Goal: Information Seeking & Learning: Compare options

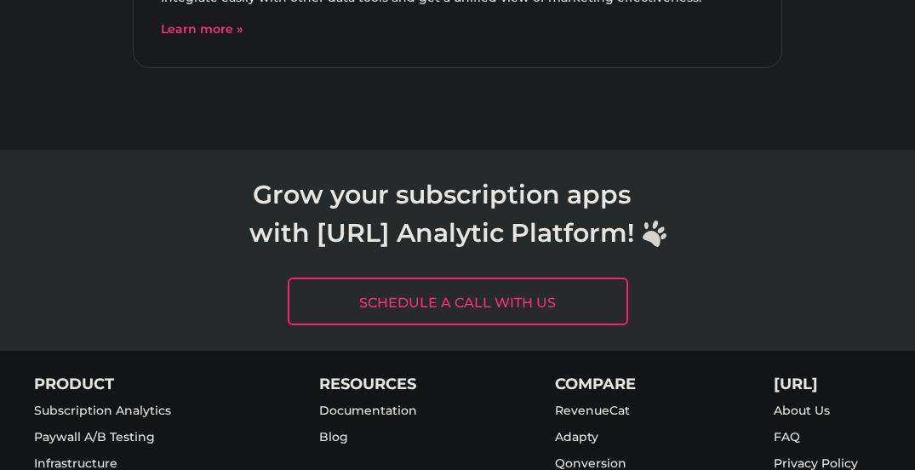
scroll to position [7480, 0]
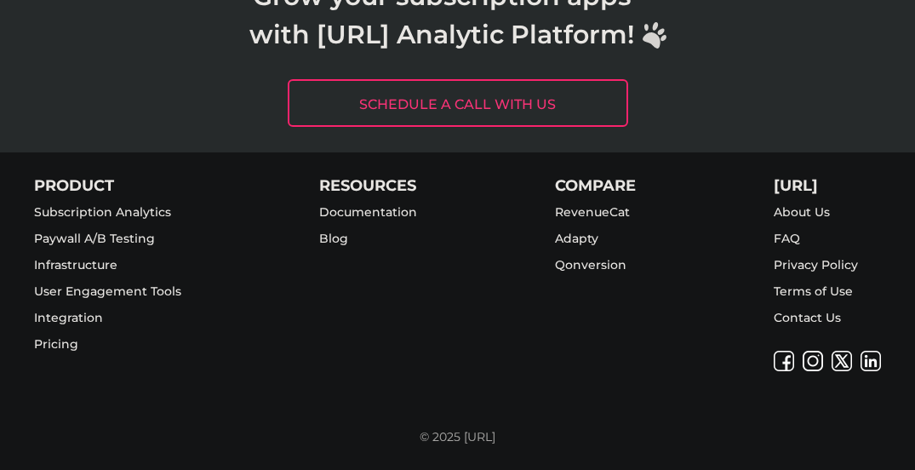
click at [619, 357] on div "COMPARE RevenueCat Adapty Qonversion" at bounding box center [595, 274] width 81 height 193
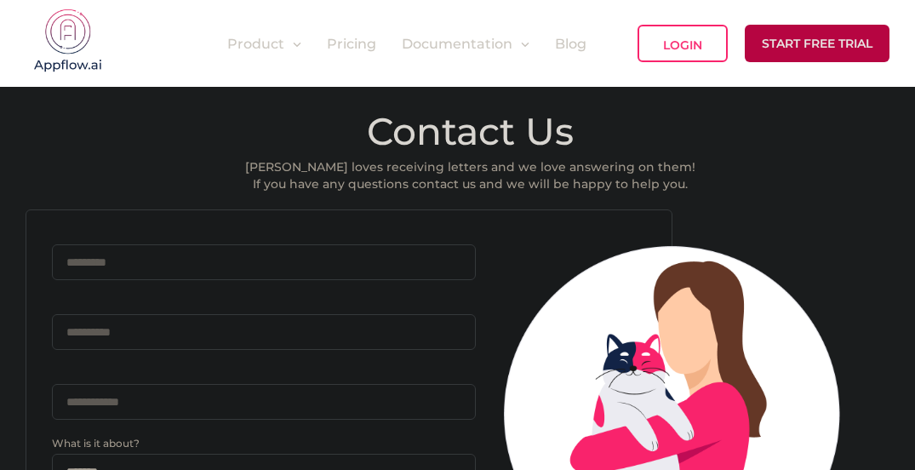
click at [755, 169] on div "Contact Us [PERSON_NAME] loves receiving letters and we love answering on them!…" at bounding box center [457, 471] width 915 height 769
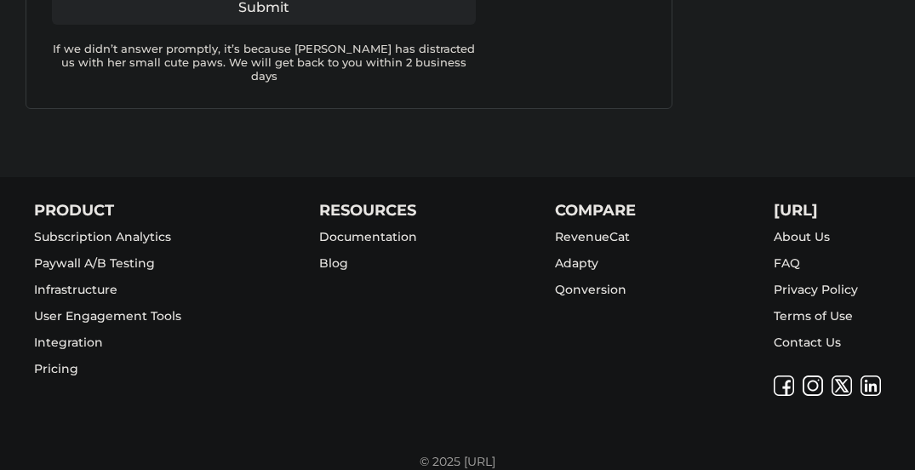
scroll to position [681, 0]
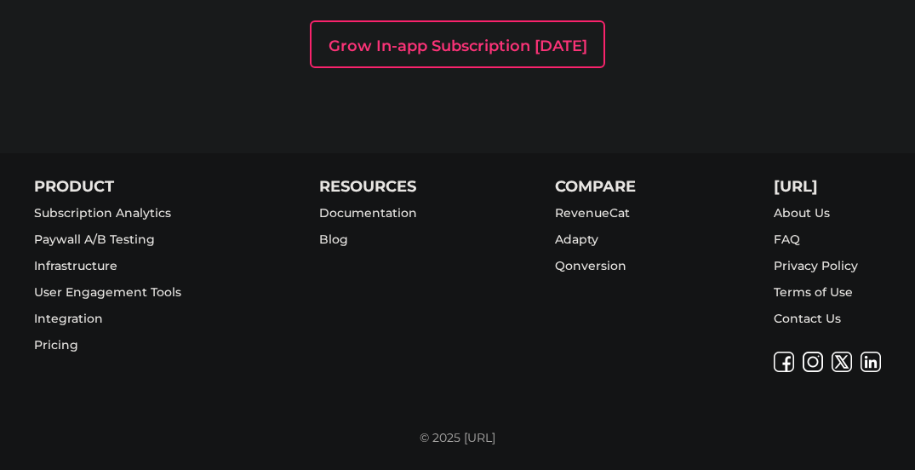
scroll to position [907, 0]
